Goal: Task Accomplishment & Management: Use online tool/utility

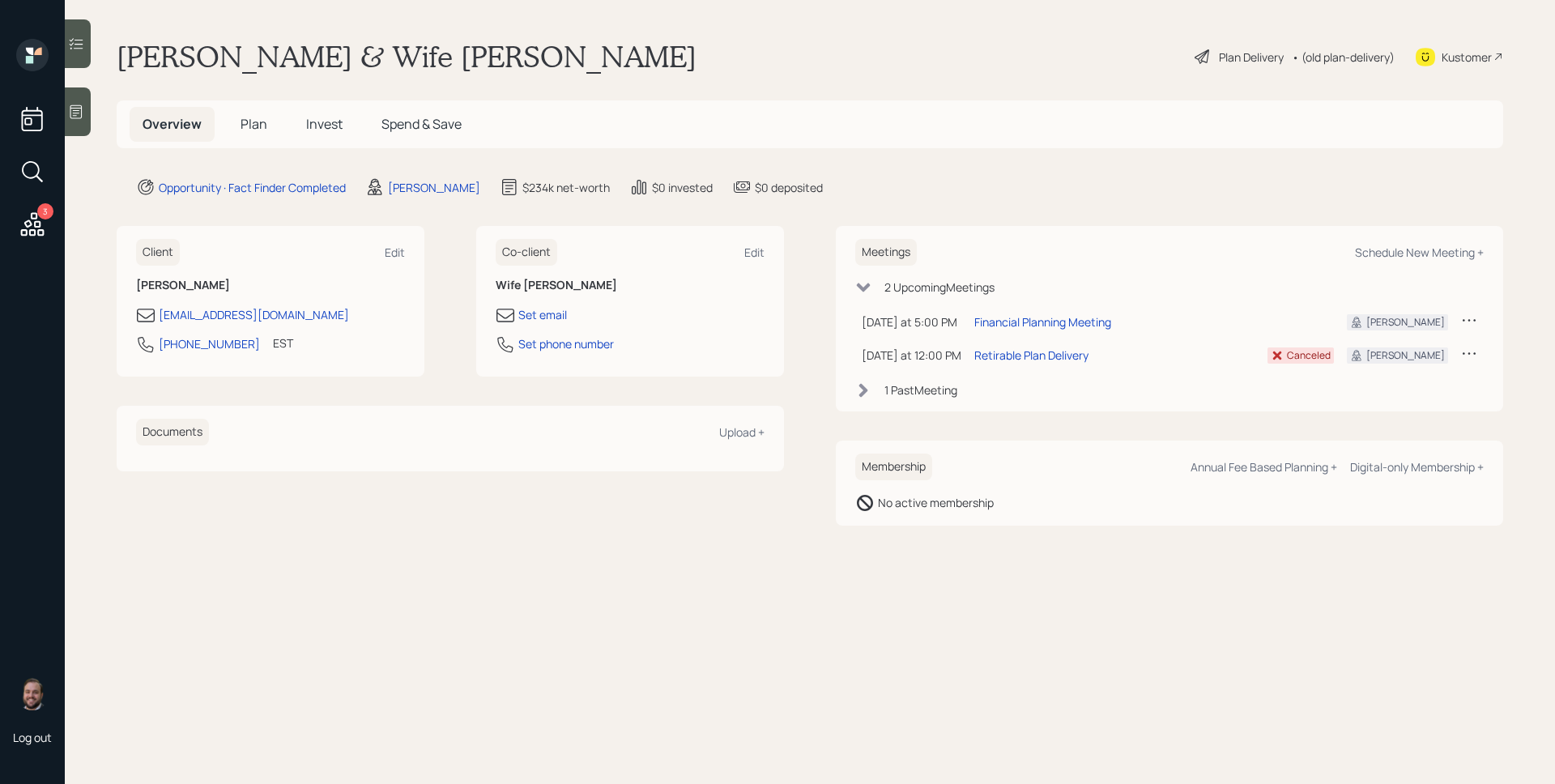
click at [78, 112] on icon at bounding box center [76, 112] width 16 height 16
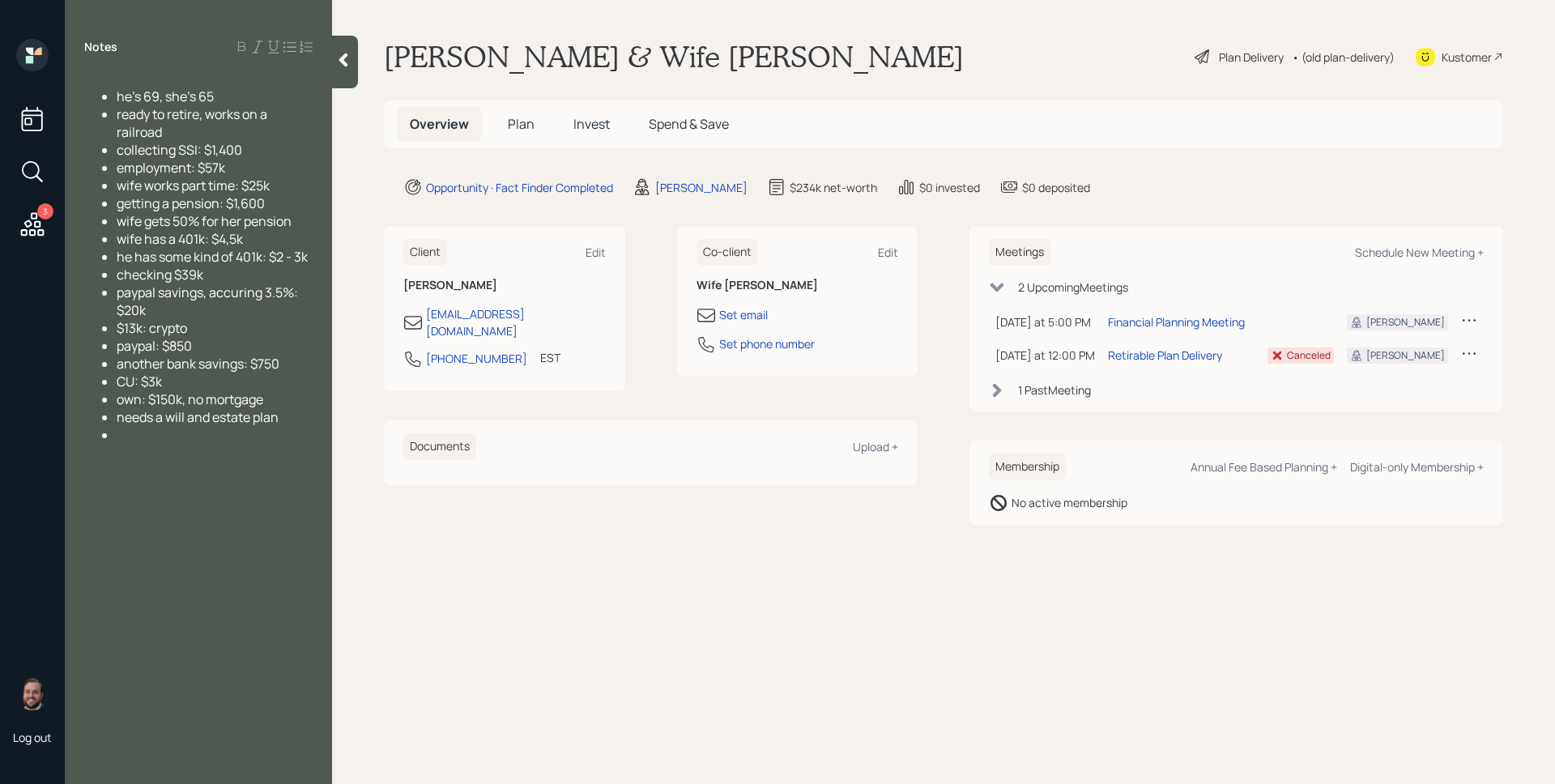
click at [503, 128] on h5 "Plan" at bounding box center [521, 124] width 53 height 35
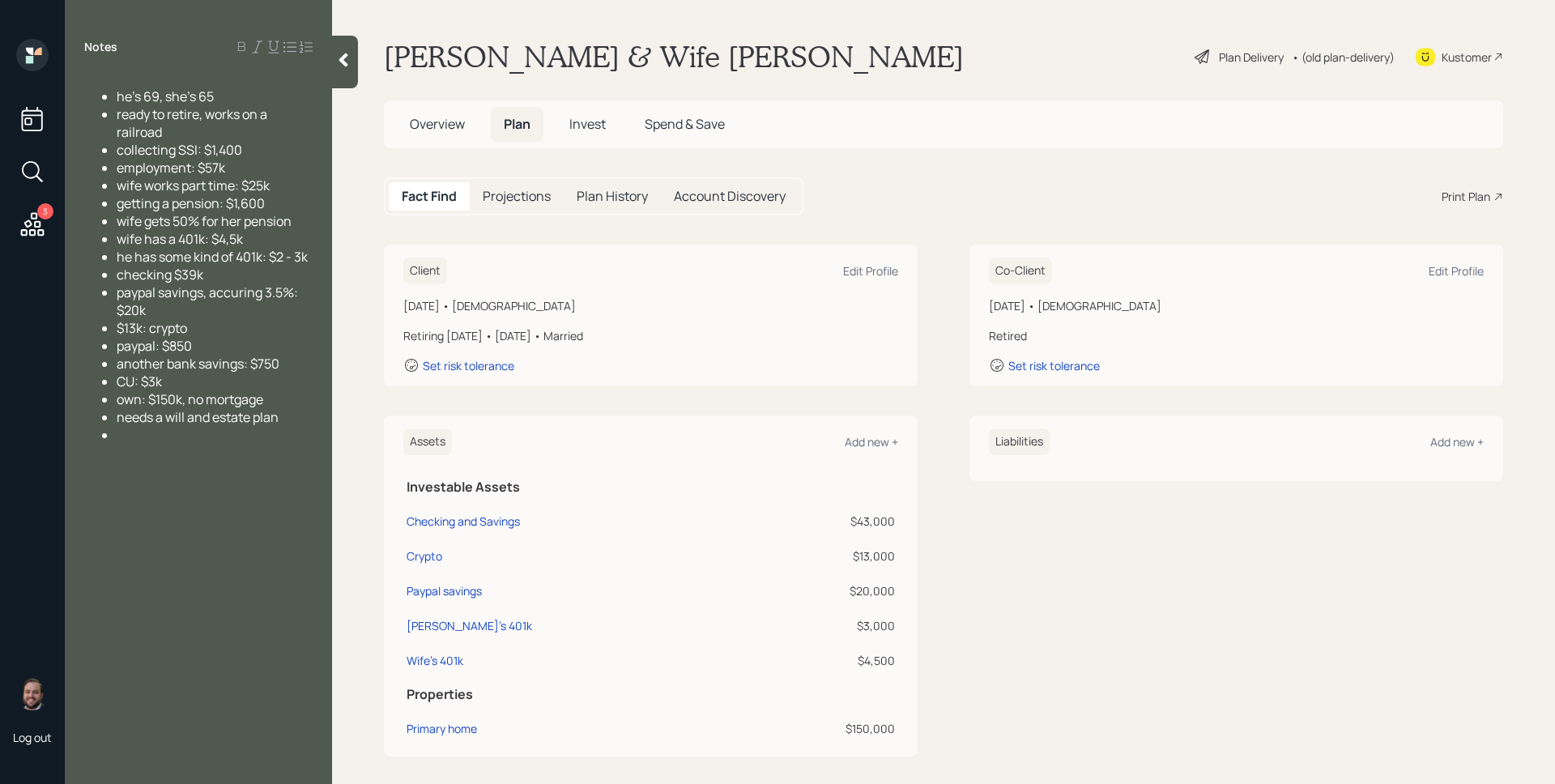
click at [31, 227] on icon at bounding box center [32, 224] width 29 height 29
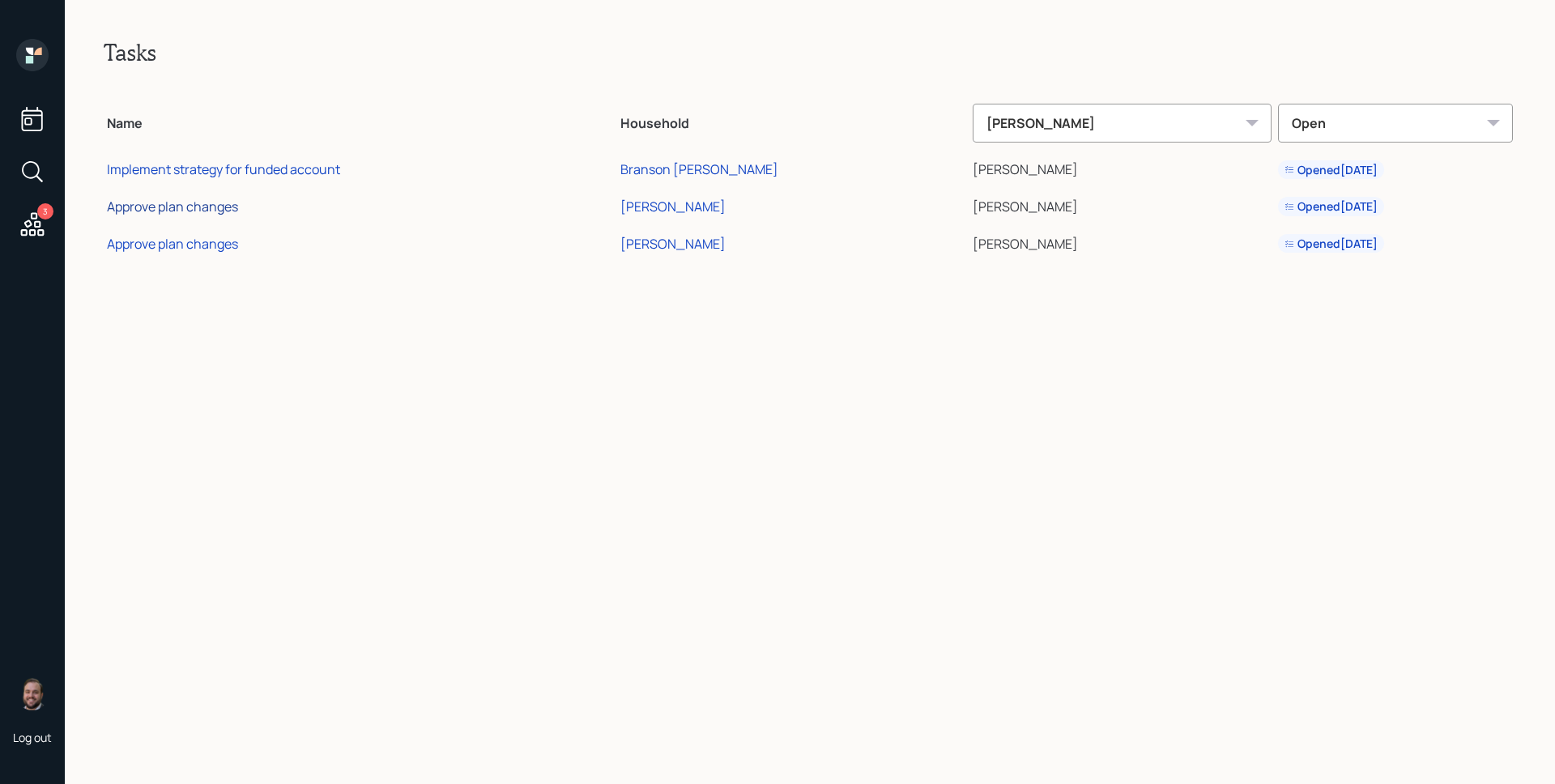
click at [194, 209] on div "Approve plan changes" at bounding box center [173, 206] width 131 height 18
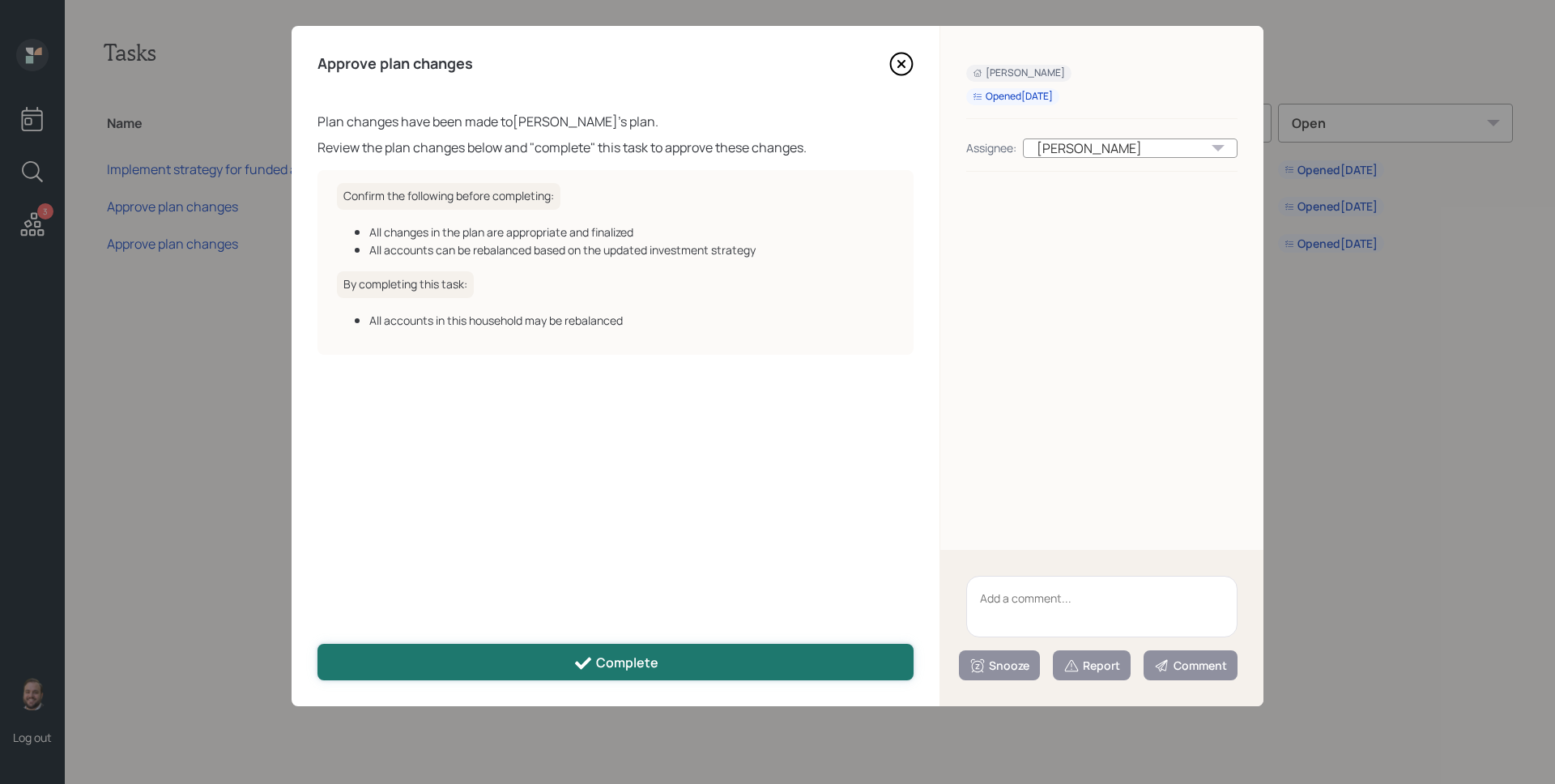
click at [653, 665] on div "Complete" at bounding box center [616, 663] width 85 height 20
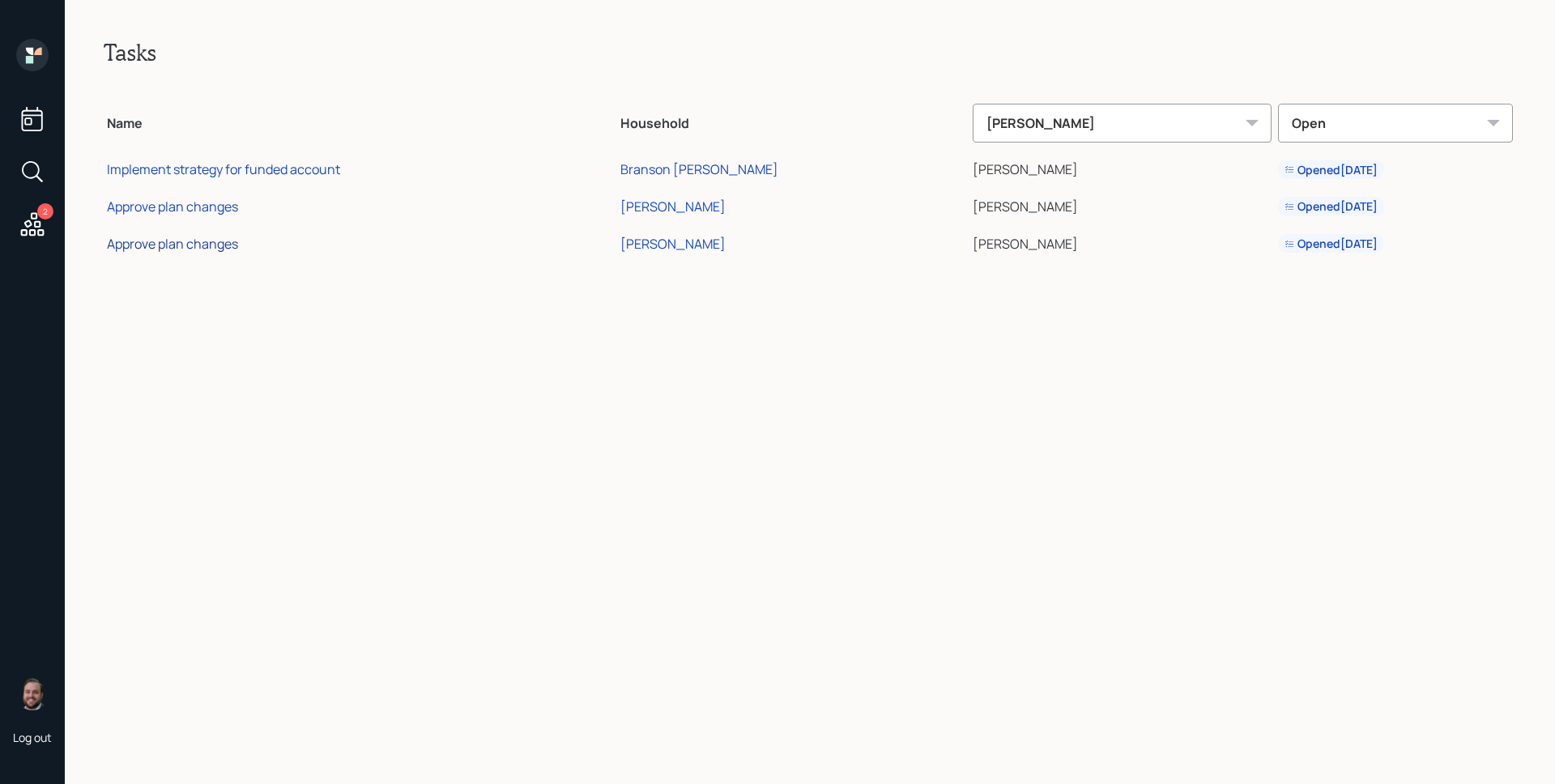
click at [209, 241] on div "Approve plan changes" at bounding box center [173, 243] width 131 height 18
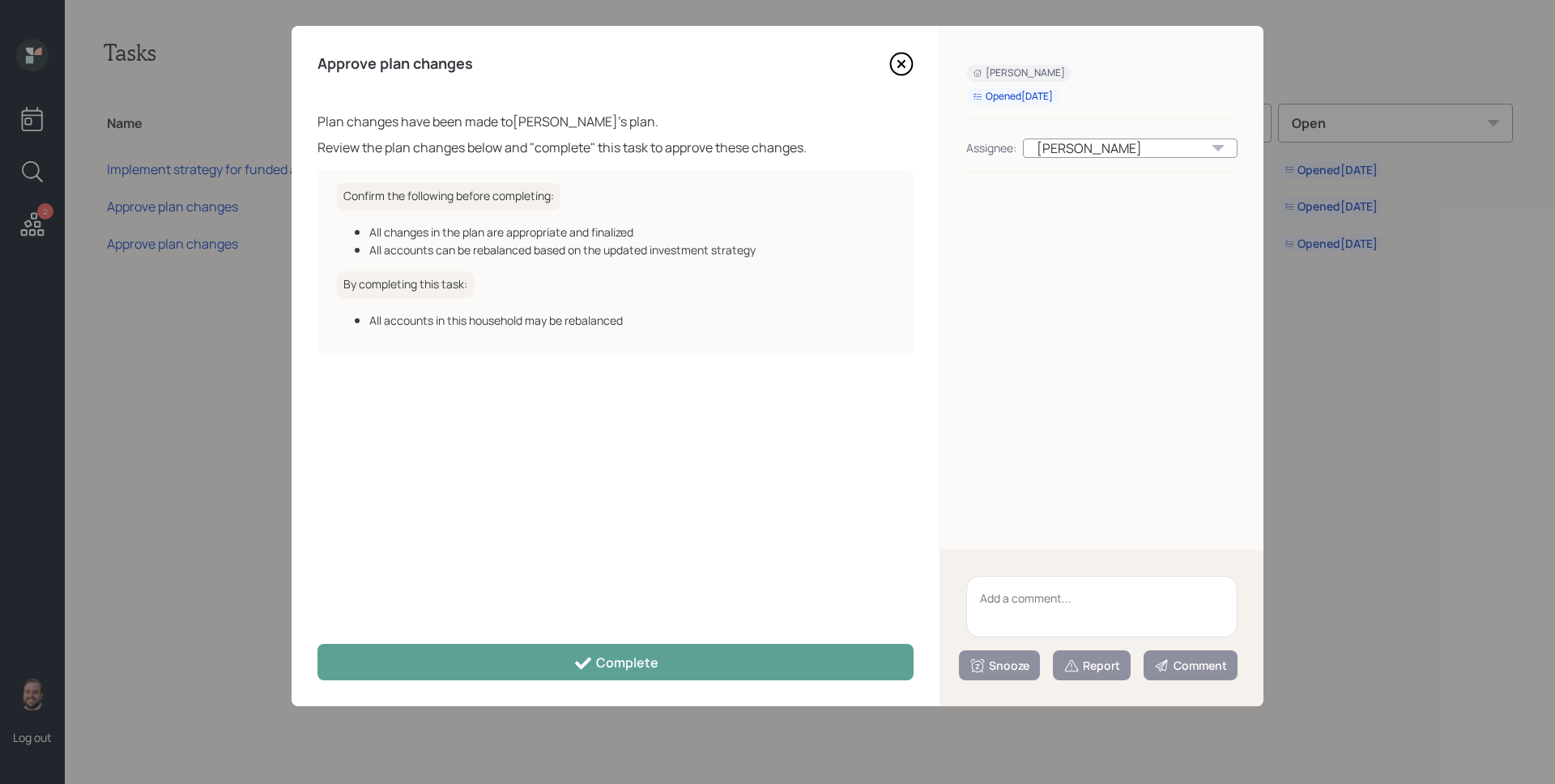
click at [898, 63] on icon at bounding box center [901, 64] width 24 height 24
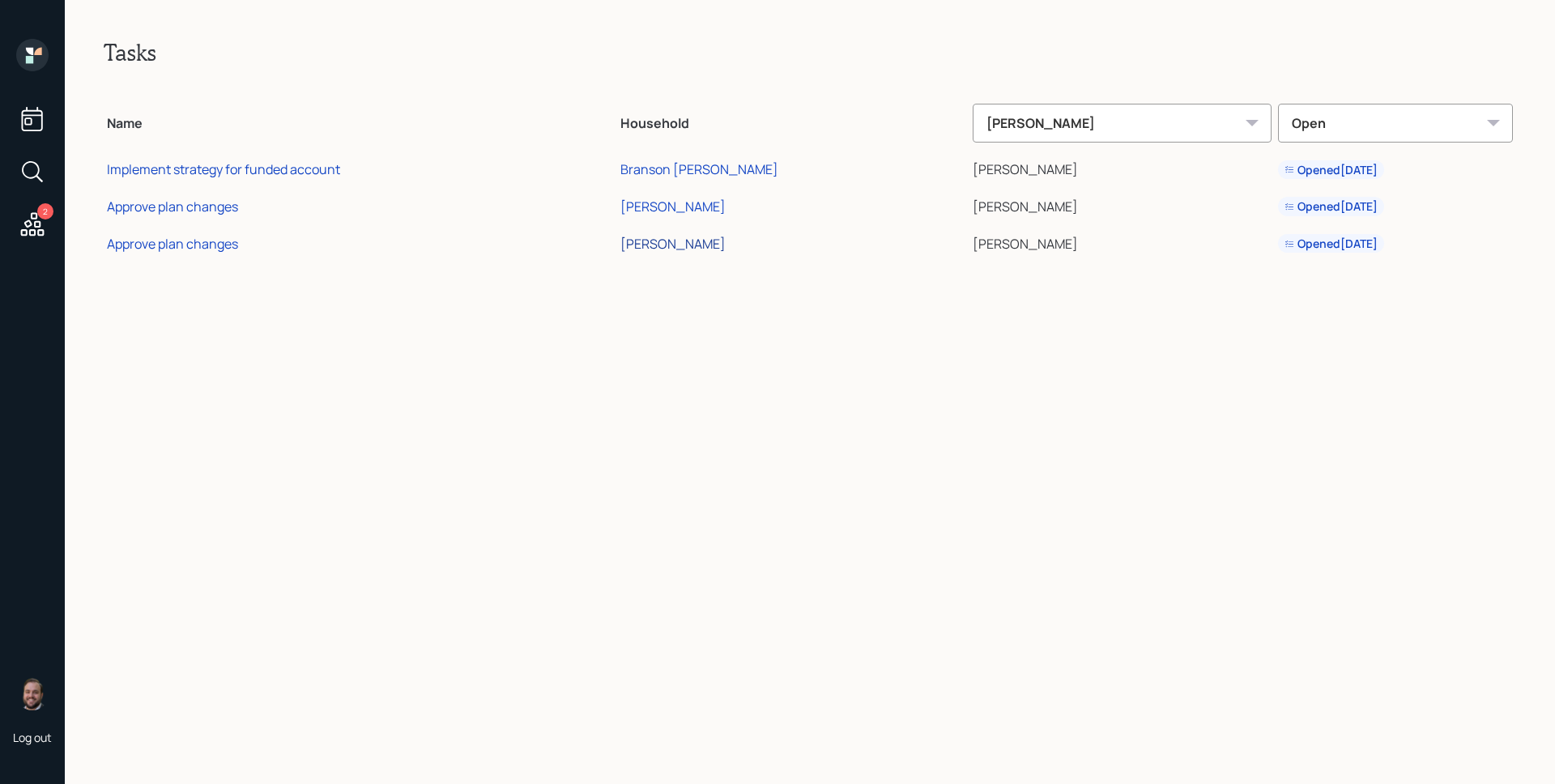
click at [703, 245] on div "[PERSON_NAME]" at bounding box center [673, 243] width 105 height 18
